Goal: Task Accomplishment & Management: Manage account settings

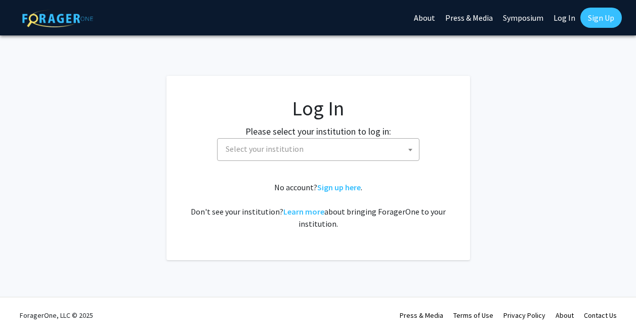
select select
click at [293, 145] on span "Select your institution" at bounding box center [265, 149] width 78 height 10
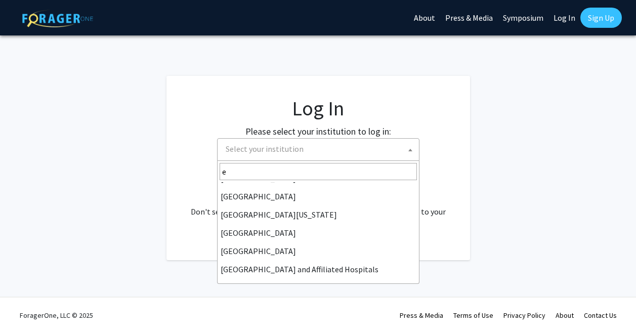
scroll to position [88, 0]
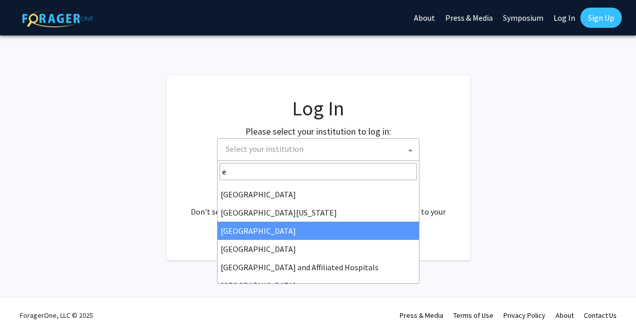
type input "e"
select select "12"
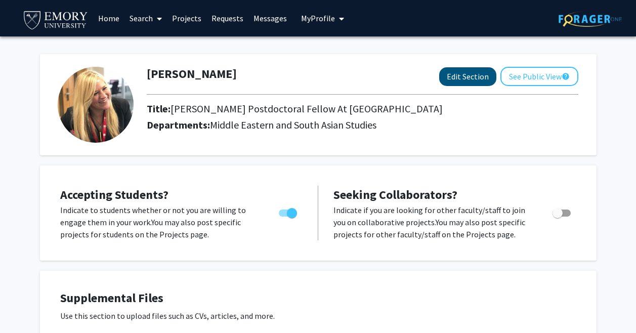
click at [469, 76] on button "Edit Section" at bounding box center [467, 76] width 57 height 19
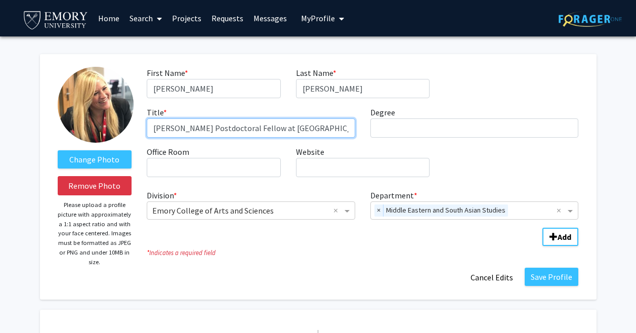
click at [312, 135] on input "[PERSON_NAME] Postdoctoral Fellow at [GEOGRAPHIC_DATA]" at bounding box center [251, 127] width 208 height 19
type input "Assistant Professor"
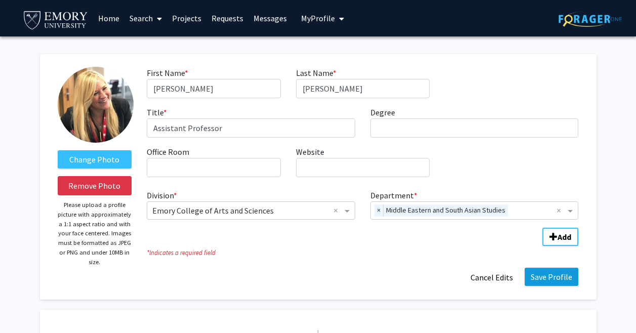
click at [548, 275] on button "Save Profile" at bounding box center [551, 277] width 54 height 18
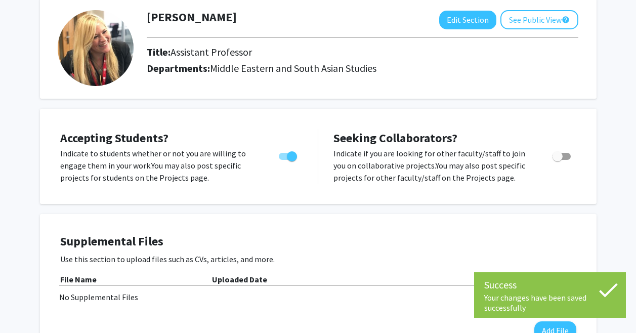
scroll to position [57, 0]
click at [568, 161] on label "Toggle" at bounding box center [559, 156] width 22 height 12
click at [557, 160] on input "Toggle" at bounding box center [557, 159] width 1 height 1
checkbox input "true"
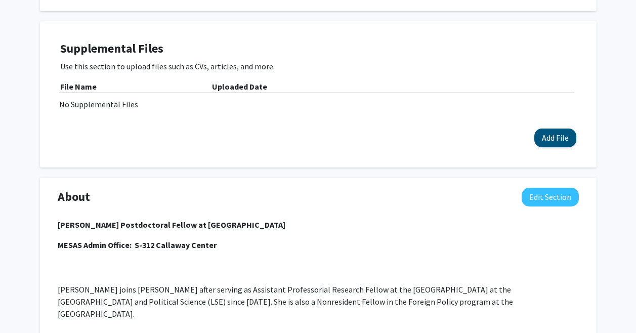
scroll to position [263, 0]
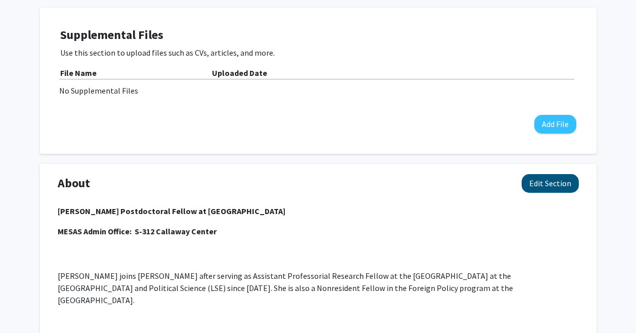
click at [562, 190] on button "Edit Section" at bounding box center [549, 183] width 57 height 19
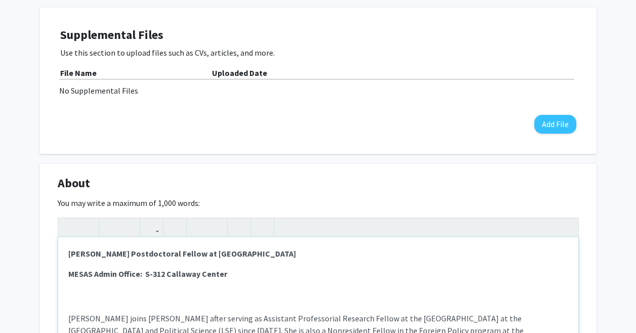
scroll to position [262, 0]
click at [163, 278] on strong "MESAS Admin Office: S-312 Callaway Center" at bounding box center [147, 274] width 159 height 10
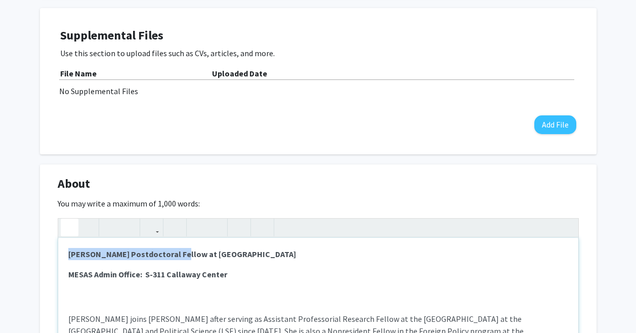
drag, startPoint x: 173, startPoint y: 255, endPoint x: 63, endPoint y: 255, distance: 110.3
click at [63, 255] on div "[PERSON_NAME] Postdoctoral Fellow at [GEOGRAPHIC_DATA] Admin Office: S-311 Call…" at bounding box center [318, 314] width 520 height 152
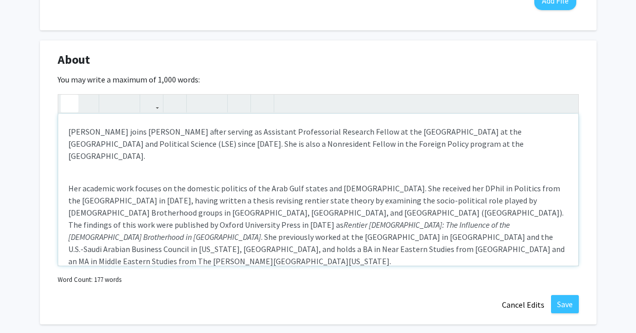
scroll to position [63, 0]
click at [189, 202] on div "Assistant Professor at [GEOGRAPHIC_DATA] Admin Office: S-311 Callaway Center [P…" at bounding box center [318, 190] width 520 height 152
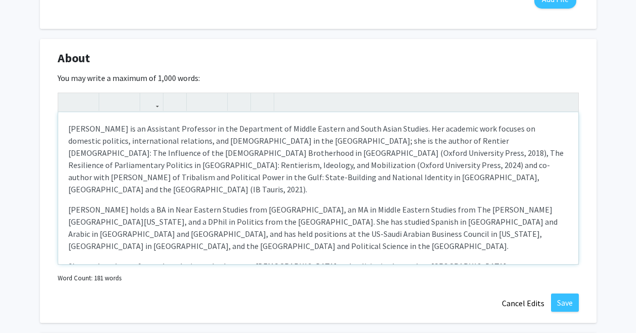
scroll to position [389, 0]
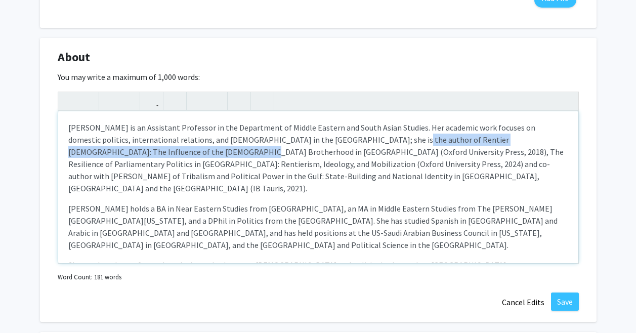
drag, startPoint x: 349, startPoint y: 142, endPoint x: 123, endPoint y: 155, distance: 226.4
click at [123, 155] on p "[PERSON_NAME] is an Assistant Professor in the Department of Middle Eastern and…" at bounding box center [318, 157] width 500 height 73
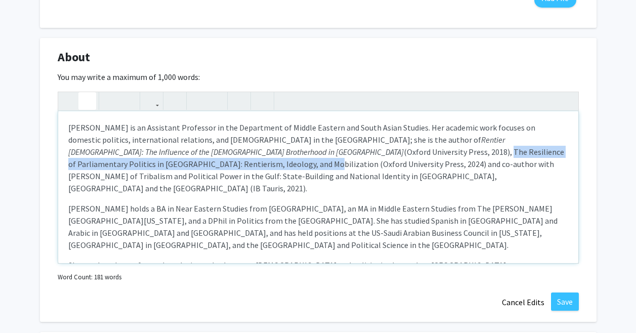
drag, startPoint x: 213, startPoint y: 151, endPoint x: 512, endPoint y: 153, distance: 299.4
click at [512, 153] on p "[PERSON_NAME] is an Assistant Professor in the Department of Middle Eastern and…" at bounding box center [318, 157] width 500 height 73
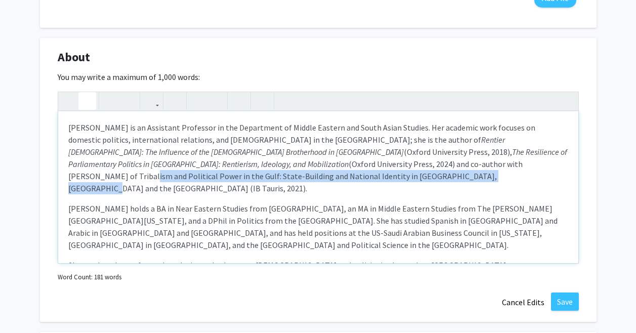
drag, startPoint x: 289, startPoint y: 167, endPoint x: 156, endPoint y: 181, distance: 134.3
click at [156, 181] on p "[PERSON_NAME] is an Assistant Professor in the Department of Middle Eastern and…" at bounding box center [318, 157] width 500 height 73
type textarea "<p><strong></strong>[PERSON_NAME] is an Assistant Professor in the Department o…"
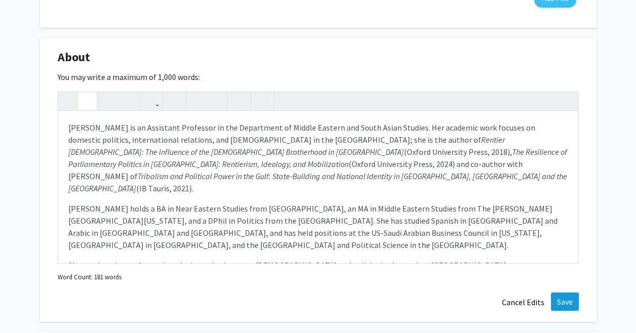
click at [559, 307] on button "Save" at bounding box center [565, 301] width 28 height 18
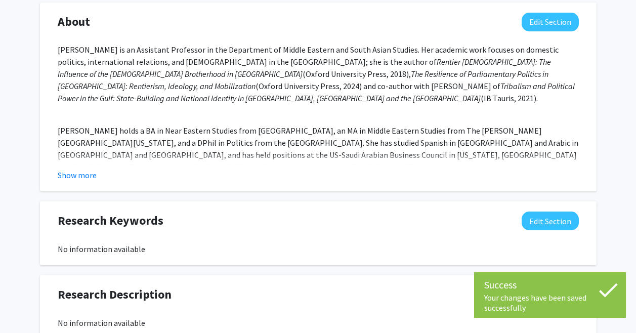
scroll to position [426, 0]
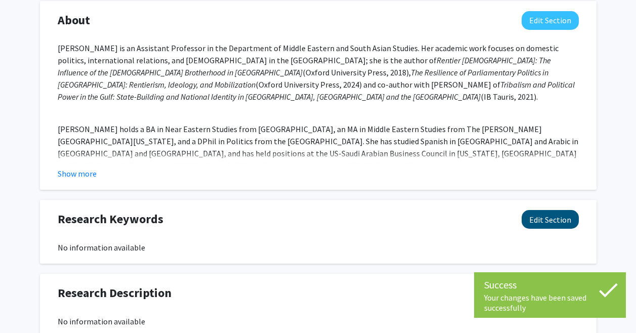
click at [553, 221] on button "Edit Section" at bounding box center [549, 219] width 57 height 19
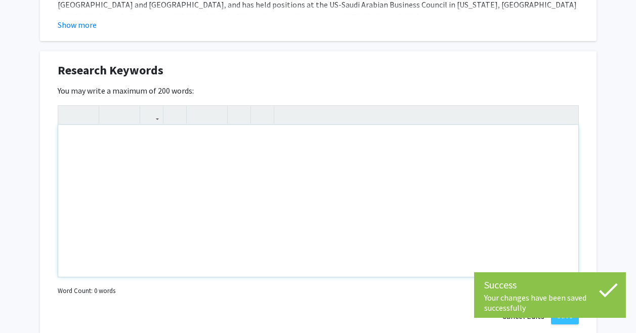
scroll to position [582, 0]
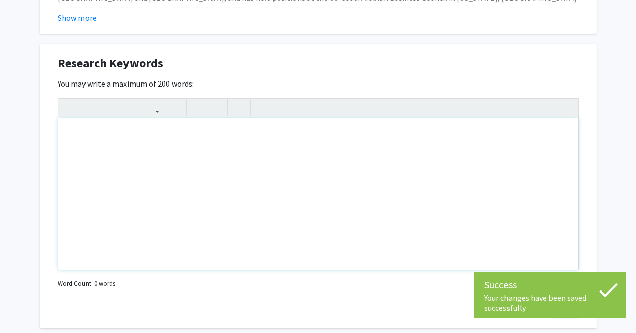
click at [356, 175] on div "Note to users with screen readers: Please deactivate our accessibility plugin f…" at bounding box center [318, 194] width 520 height 152
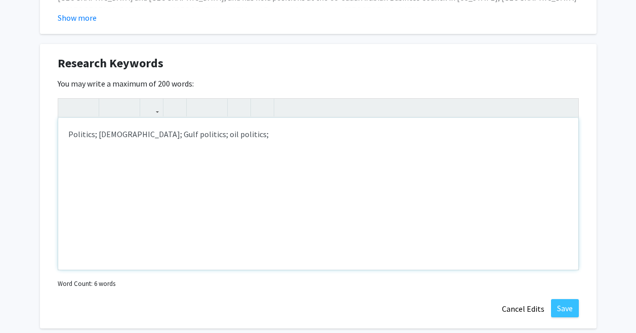
type textarea "Politics; [DEMOGRAPHIC_DATA]; Gulf politics; oil politics"
click at [561, 303] on button "Save" at bounding box center [565, 308] width 28 height 18
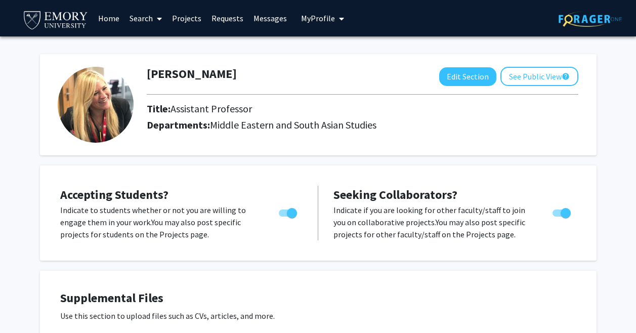
scroll to position [0, 0]
